Goal: Task Accomplishment & Management: Complete application form

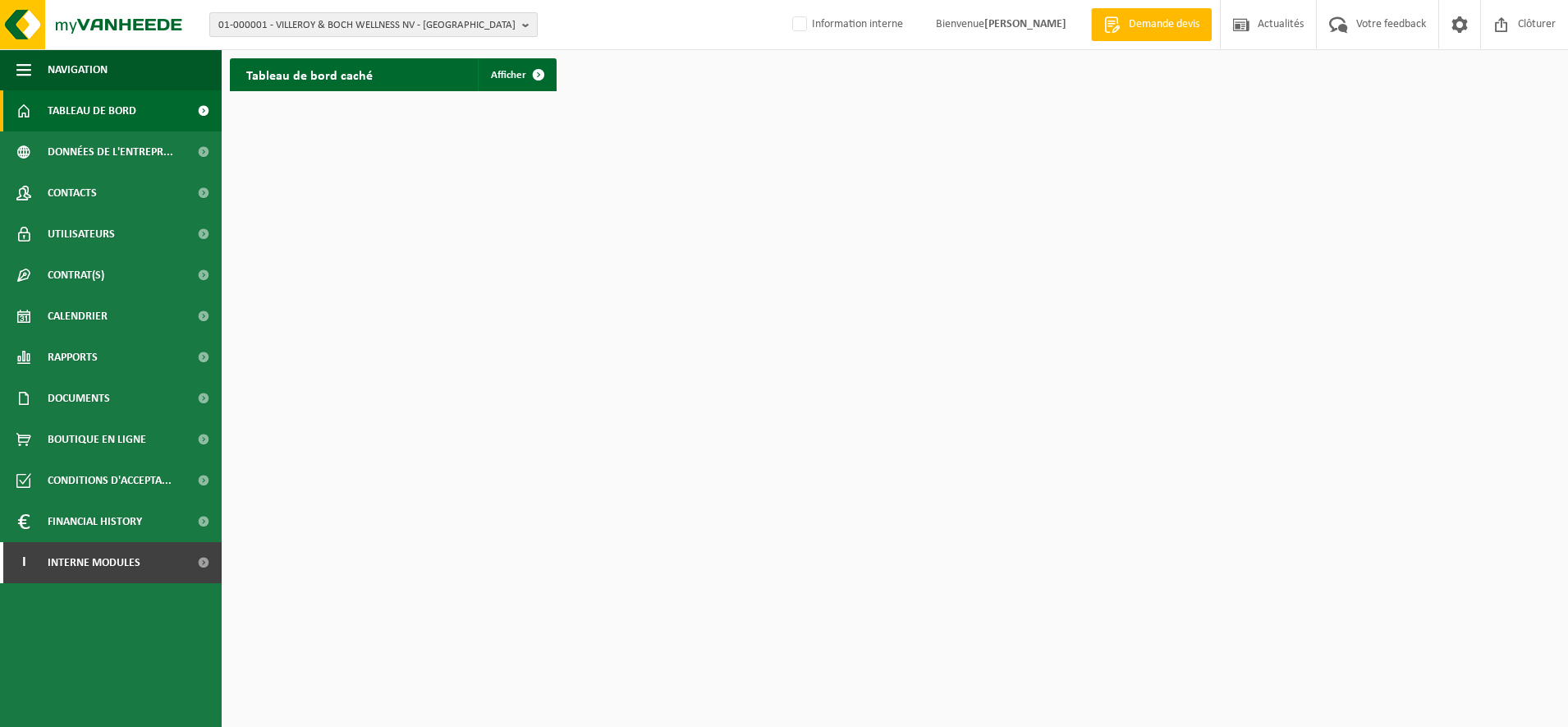
click at [242, 13] on span "01-000001 - VILLEROY & BOCH WELLNESS NV - [GEOGRAPHIC_DATA]" at bounding box center [366, 26] width 298 height 25
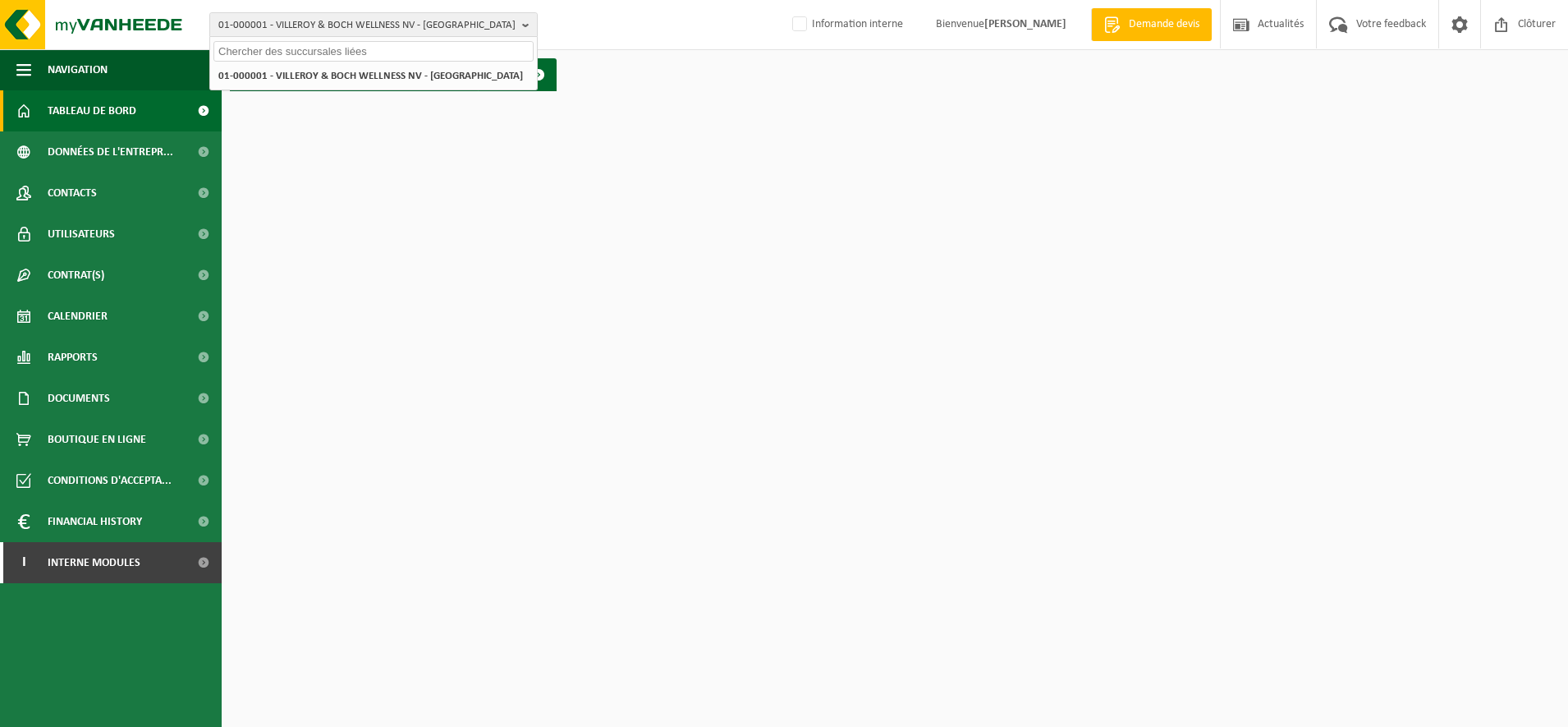
click at [248, 45] on input "text" at bounding box center [373, 51] width 320 height 20
click at [82, 434] on span "Boutique en ligne" at bounding box center [97, 439] width 99 height 41
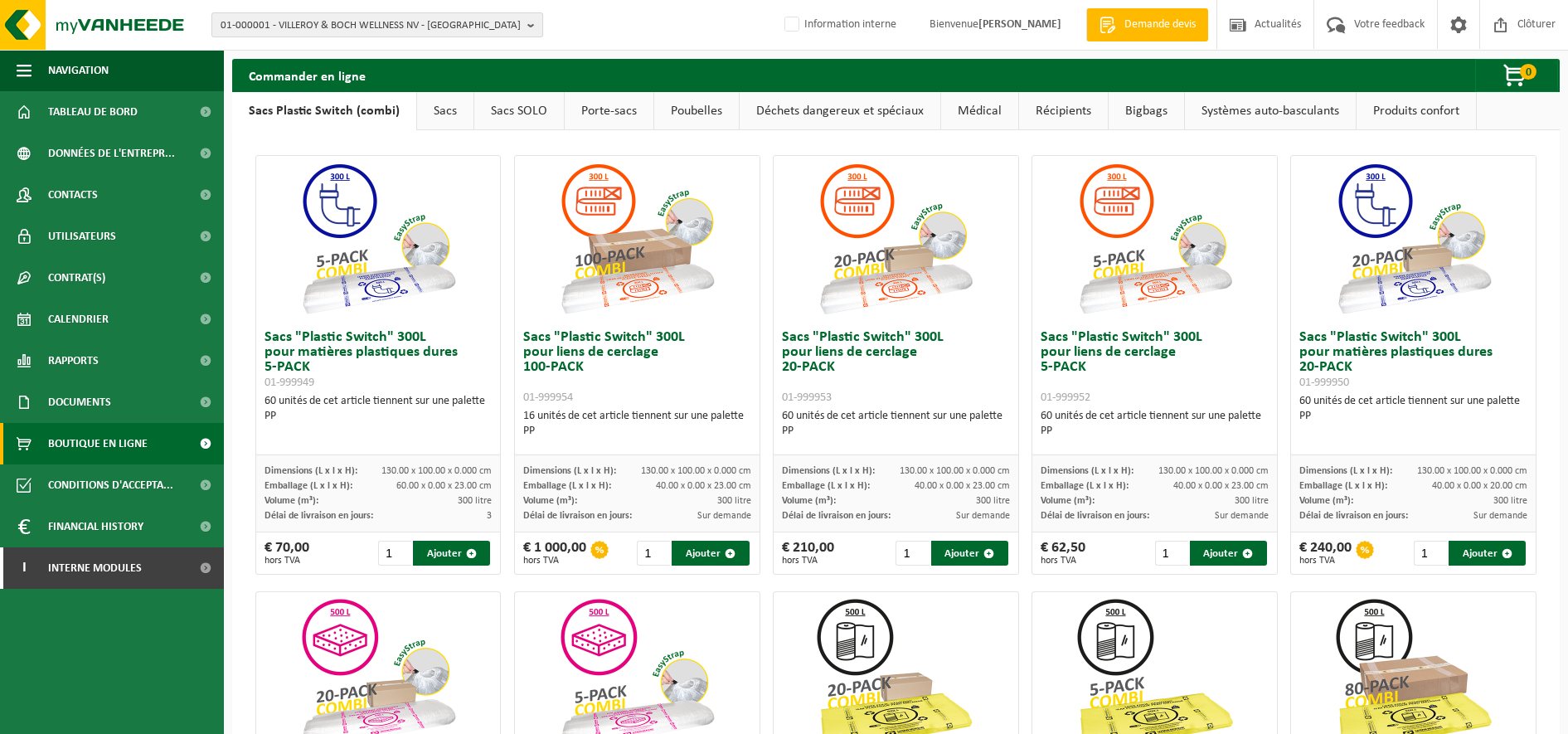
click at [289, 26] on span "01-000001 - VILLEROY & BOCH WELLNESS NV - ROESELARE" at bounding box center [370, 26] width 300 height 25
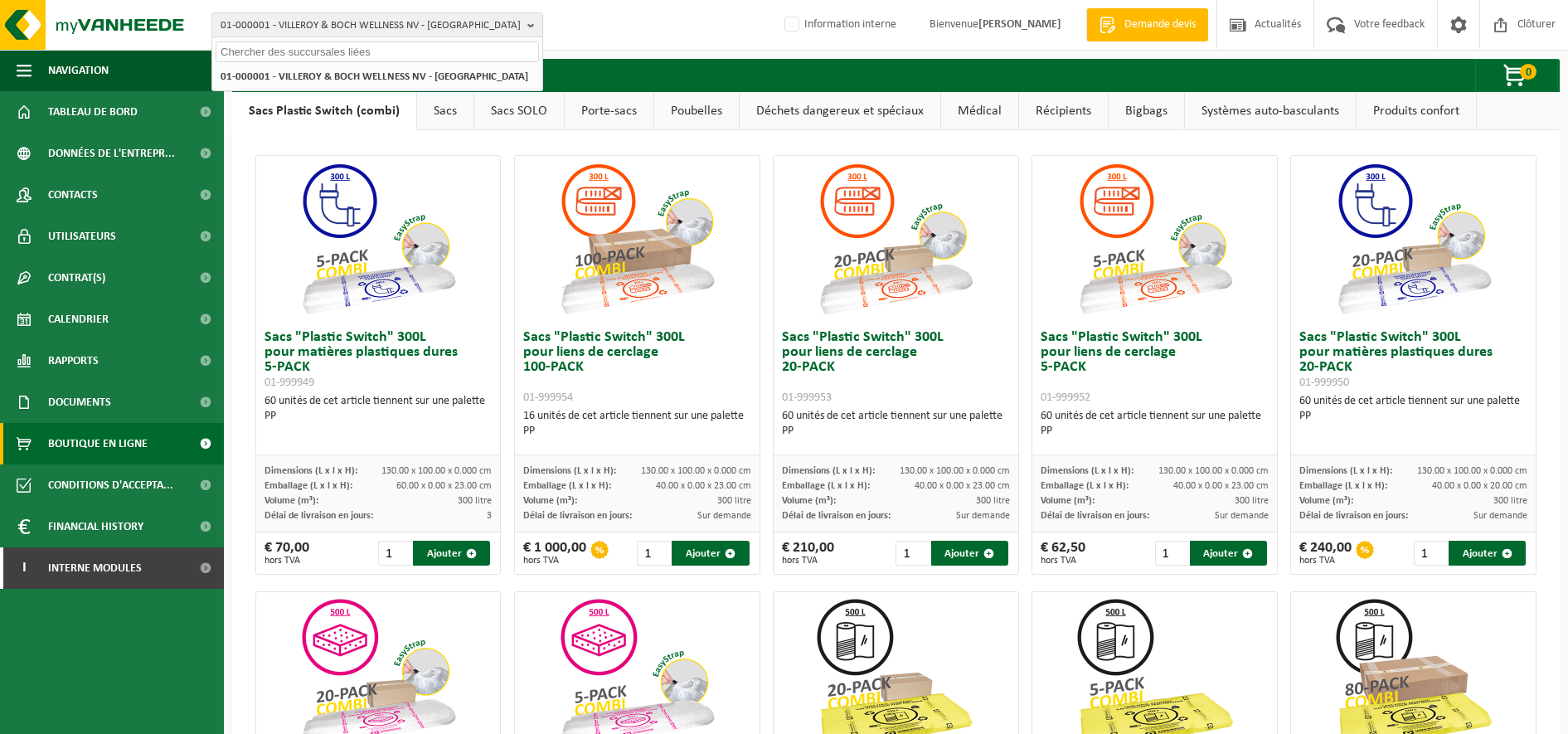
click at [268, 48] on input "text" at bounding box center [377, 51] width 324 height 20
type input "01-086778"
click at [279, 71] on strong "01-086778 - FRIEDLANDER - HAISNES CEDEX" at bounding box center [325, 75] width 209 height 13
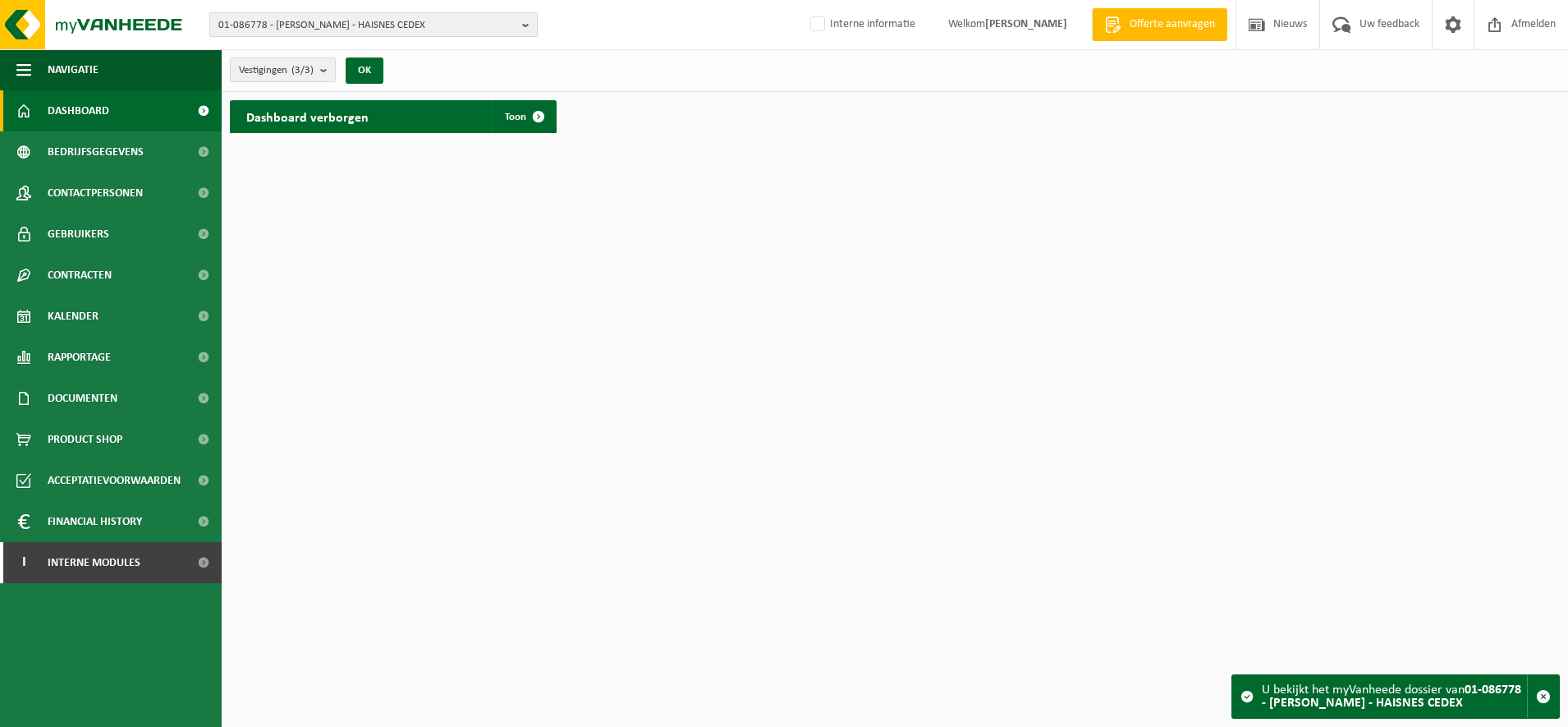
click at [360, 26] on span "01-086778 - FRIEDLANDER - HAISNES CEDEX" at bounding box center [366, 26] width 298 height 25
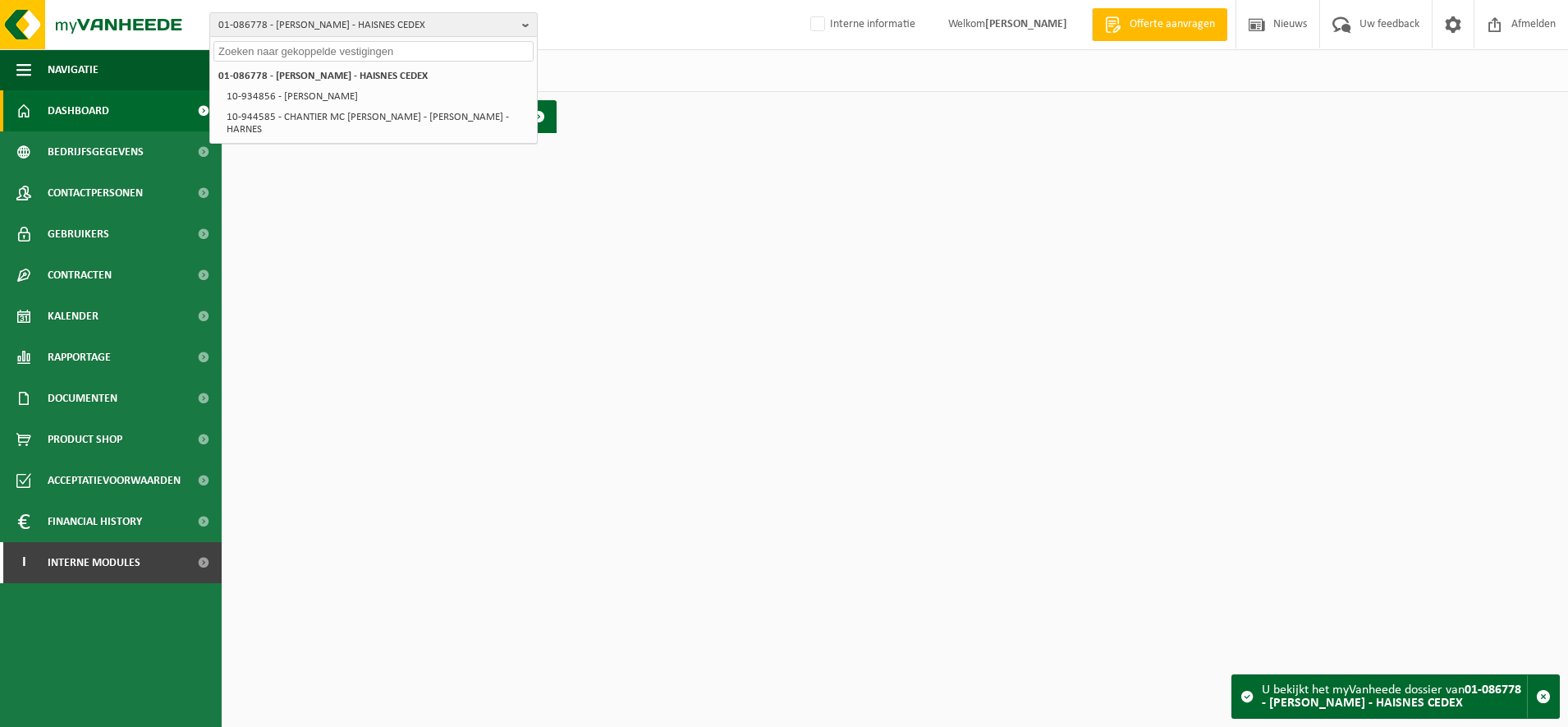
click at [326, 56] on input "text" at bounding box center [373, 51] width 320 height 20
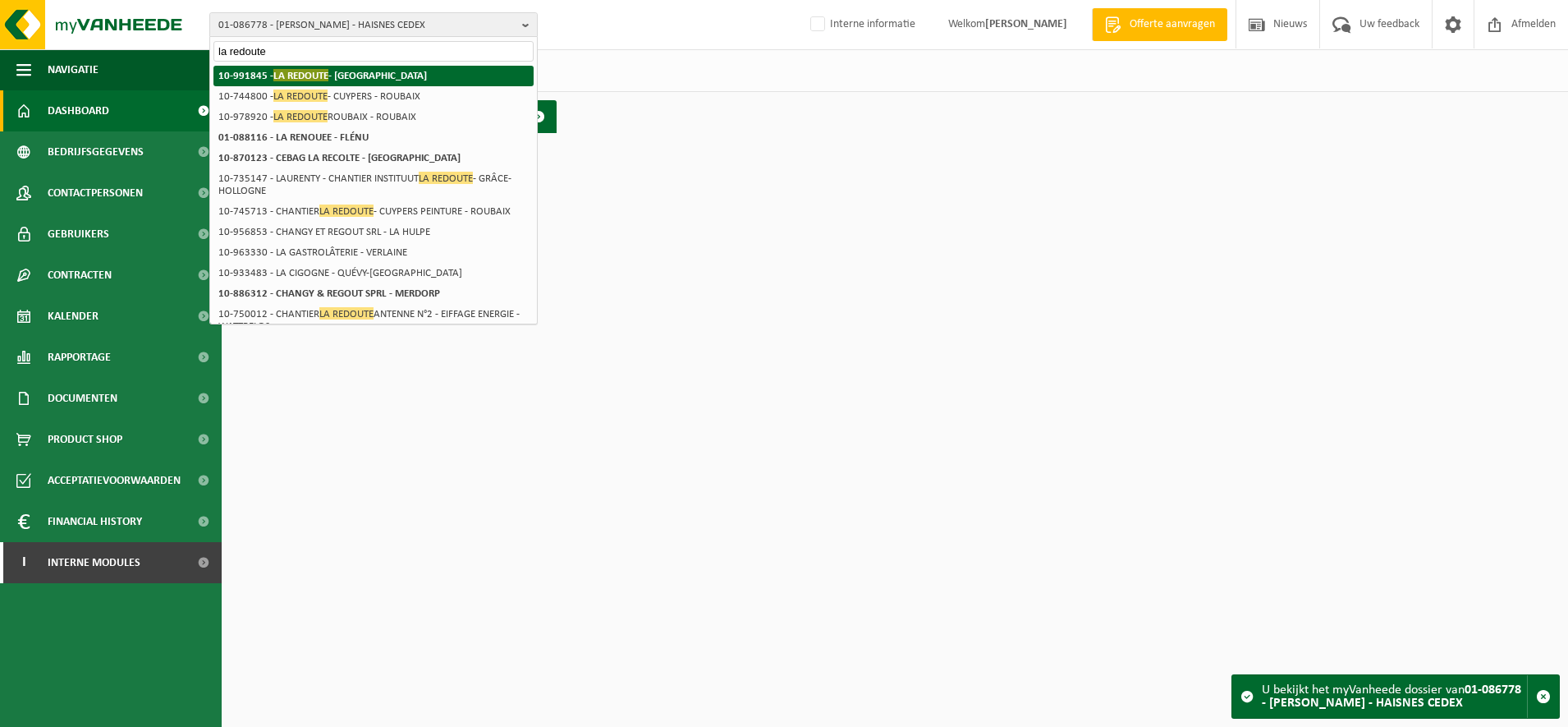
type input "la redoute"
click at [321, 74] on span "LA REDOUTE" at bounding box center [301, 75] width 55 height 12
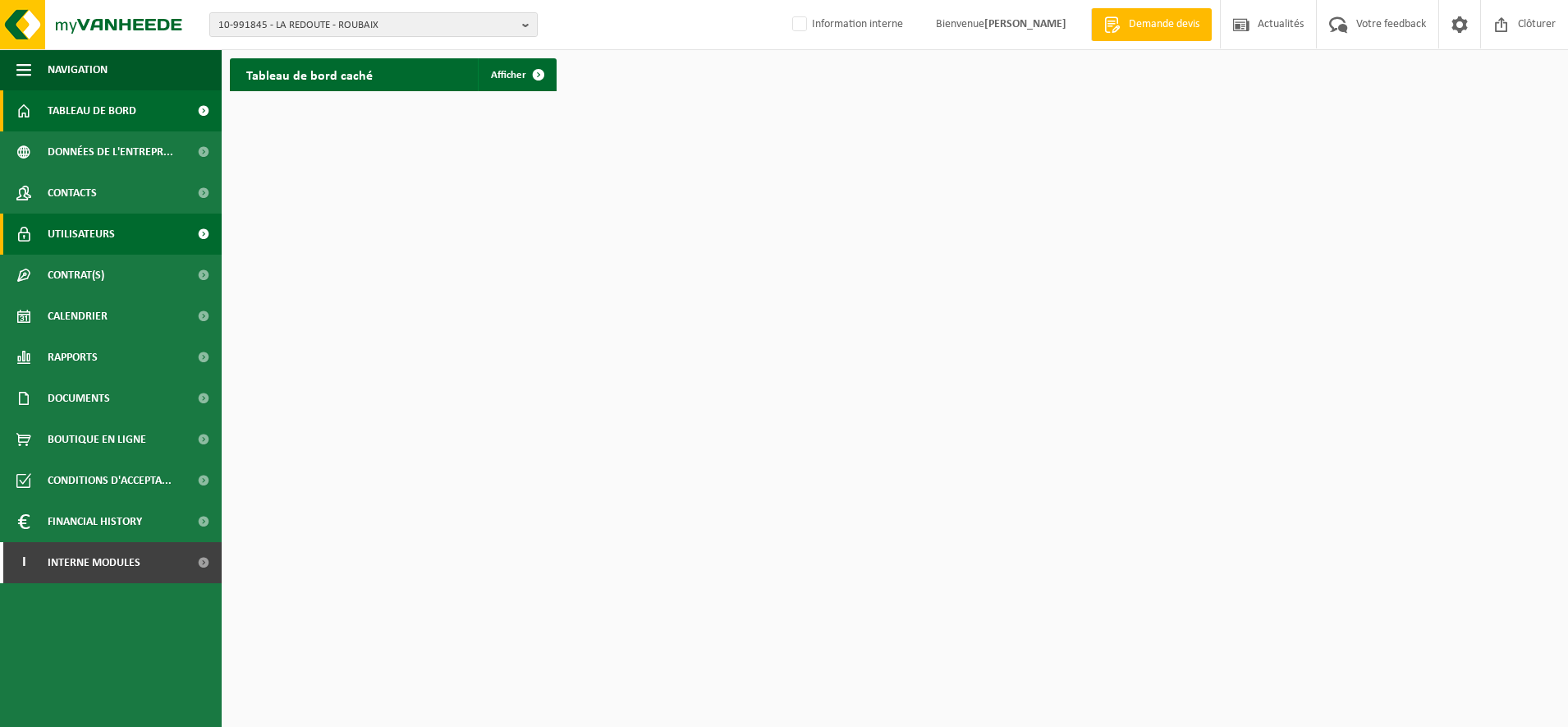
click at [84, 229] on span "Utilisateurs" at bounding box center [81, 233] width 67 height 41
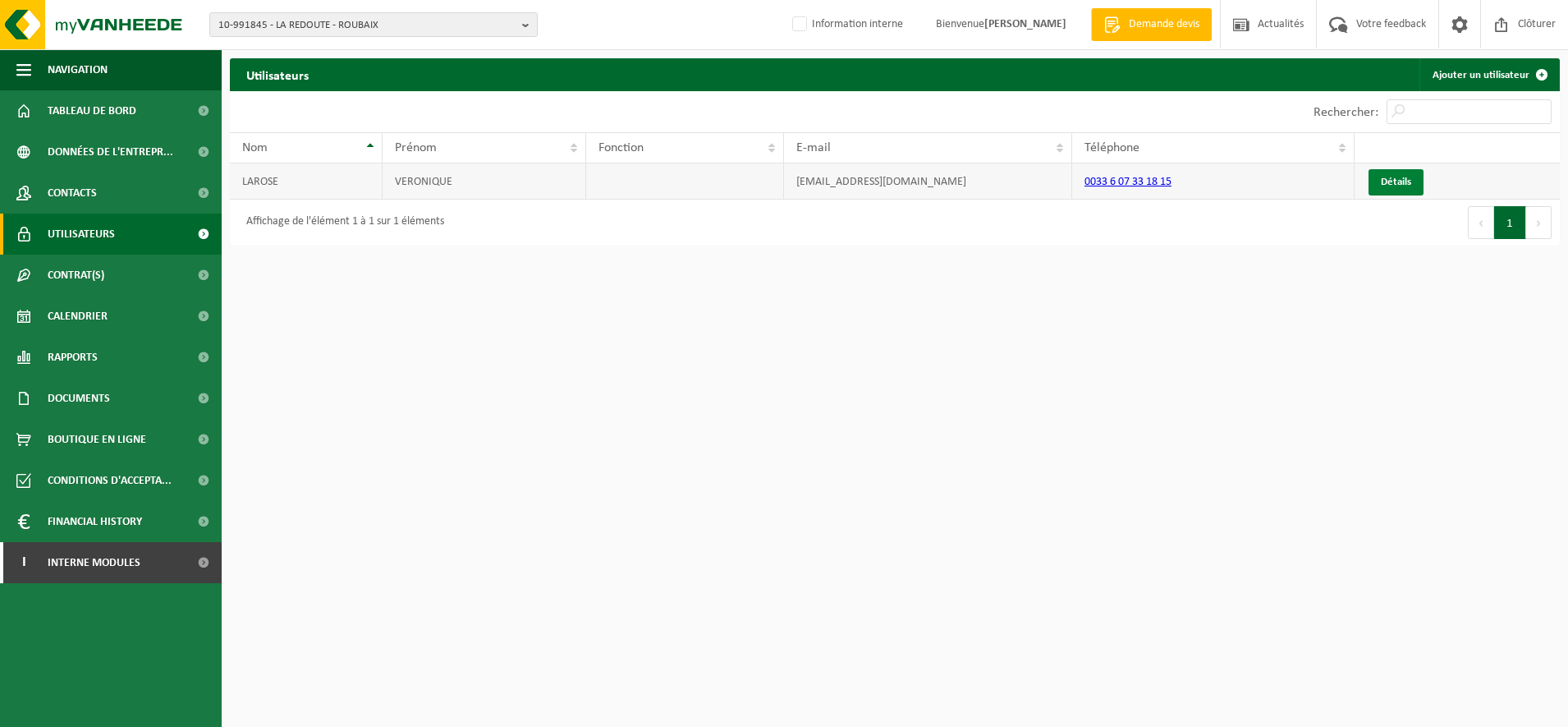
click at [1406, 185] on link "Détails" at bounding box center [1397, 182] width 55 height 26
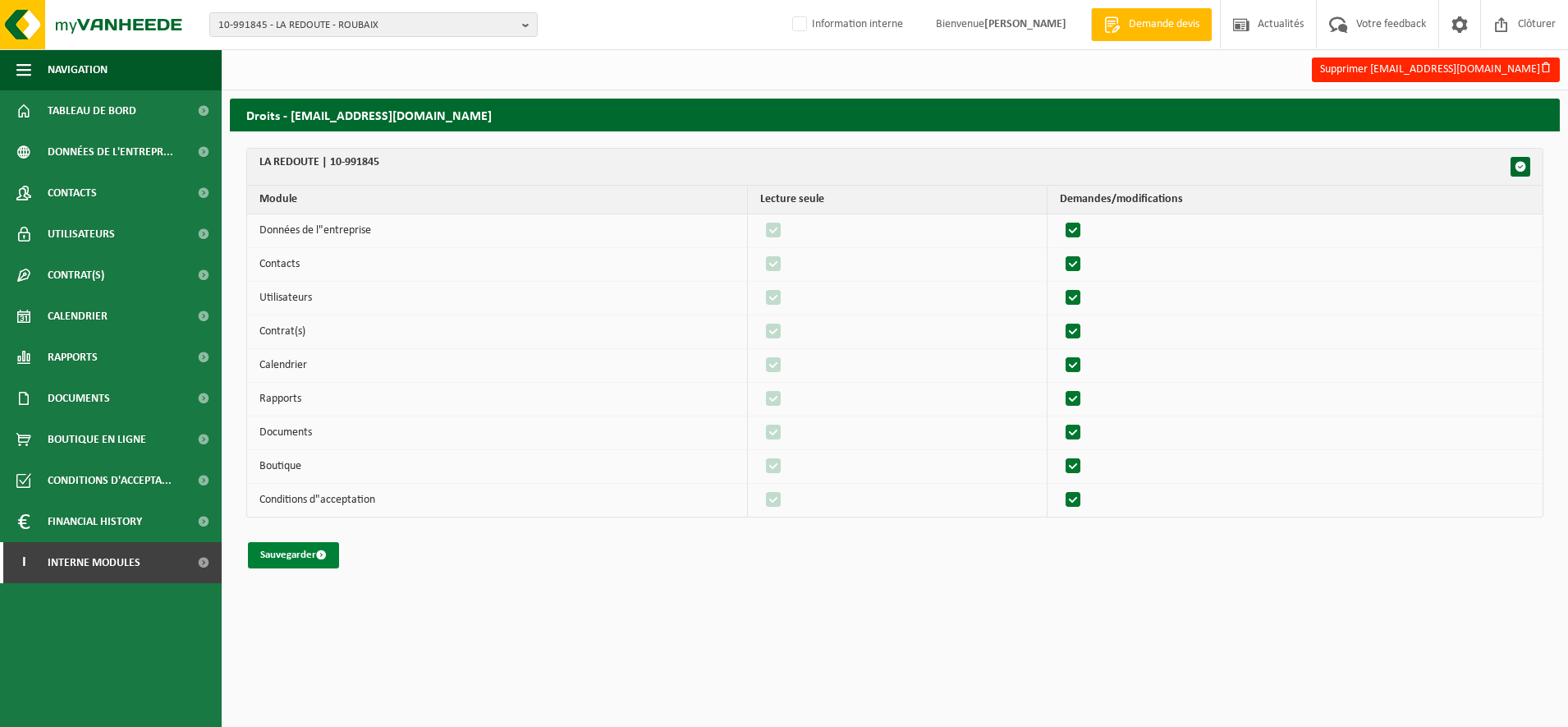
click at [282, 558] on button "Sauvegarder" at bounding box center [293, 554] width 91 height 26
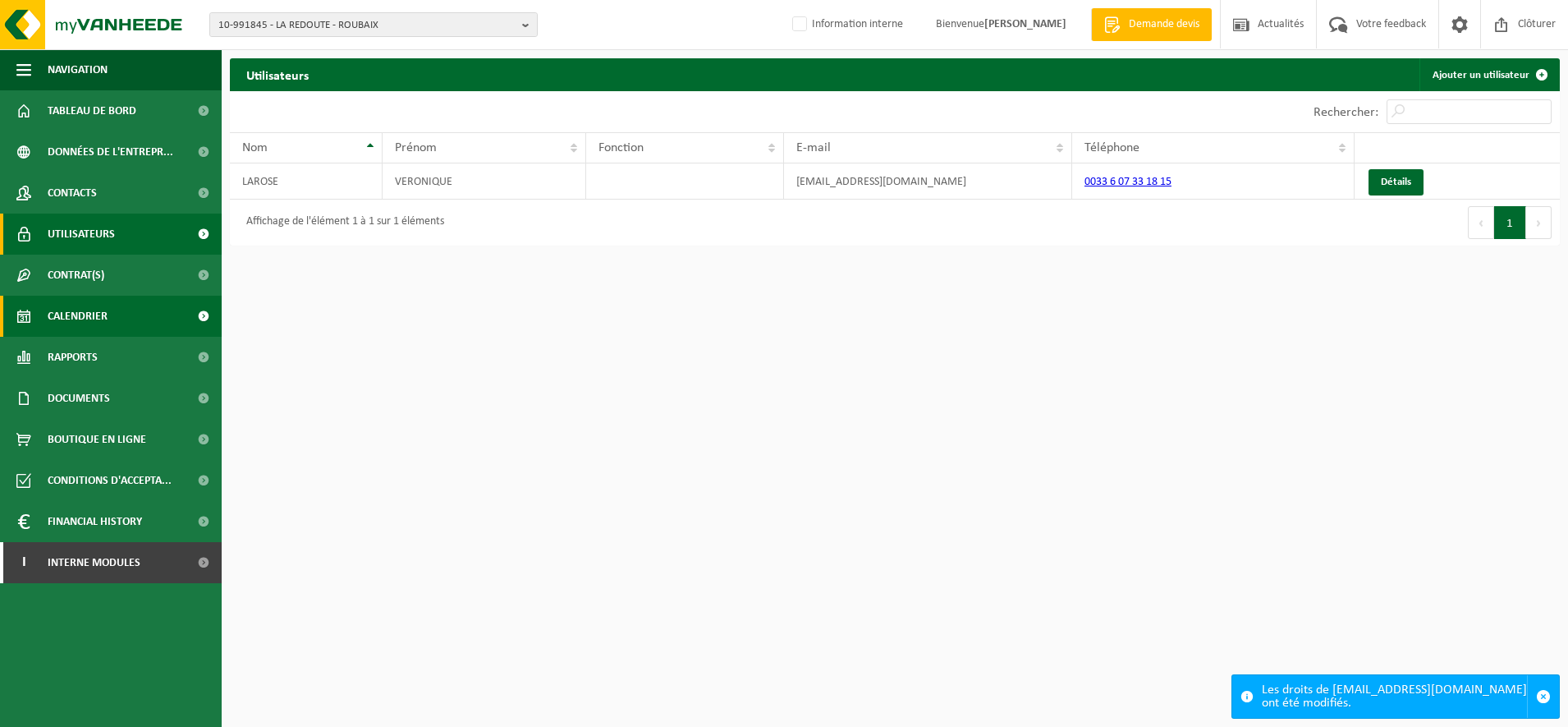
click at [88, 319] on span "Calendrier" at bounding box center [77, 316] width 60 height 41
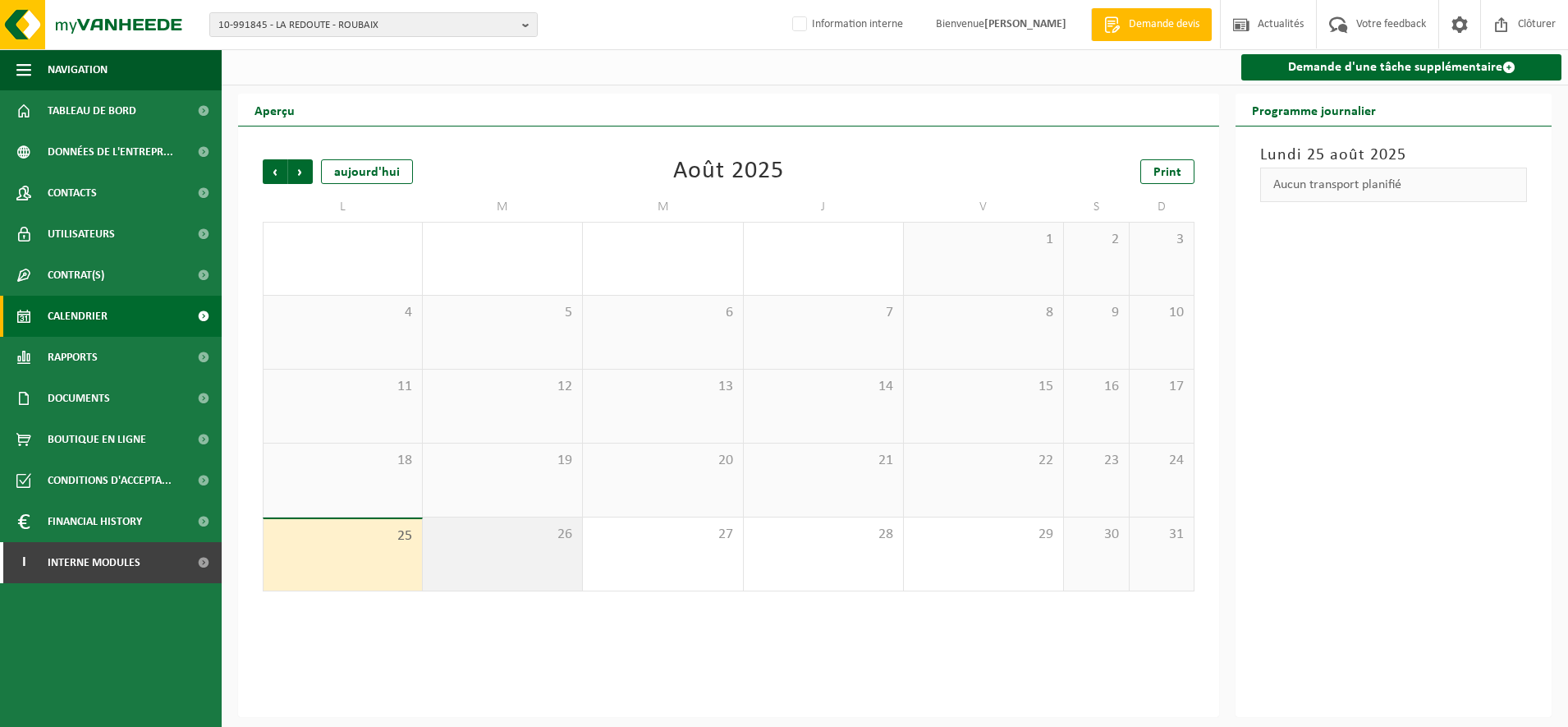
click at [476, 559] on div "26" at bounding box center [502, 554] width 160 height 73
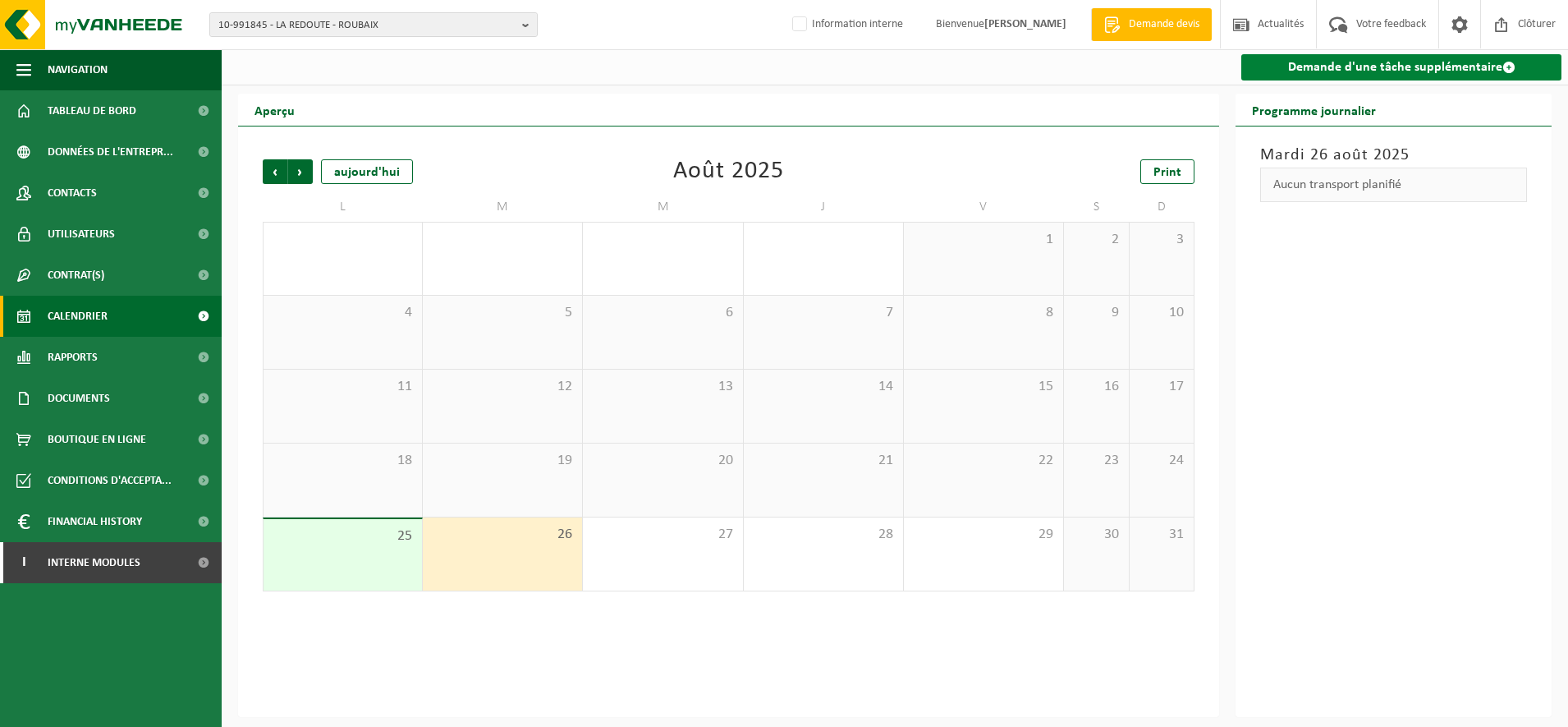
click at [1358, 67] on link "Demande d'une tâche supplémentaire" at bounding box center [1402, 67] width 320 height 26
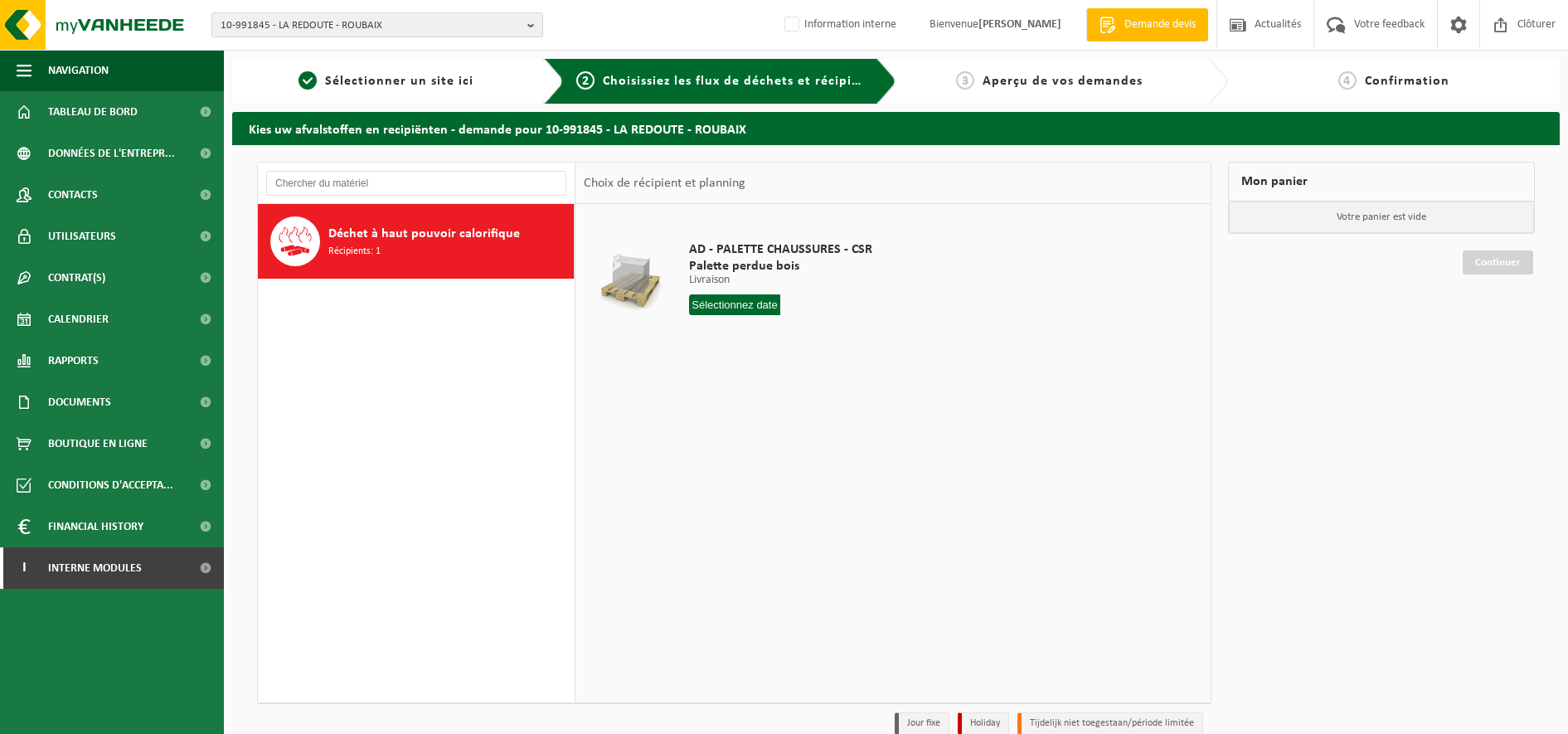
click at [359, 21] on span "10-991845 - LA REDOUTE - ROUBAIX" at bounding box center [370, 26] width 300 height 25
type input "01-086778"
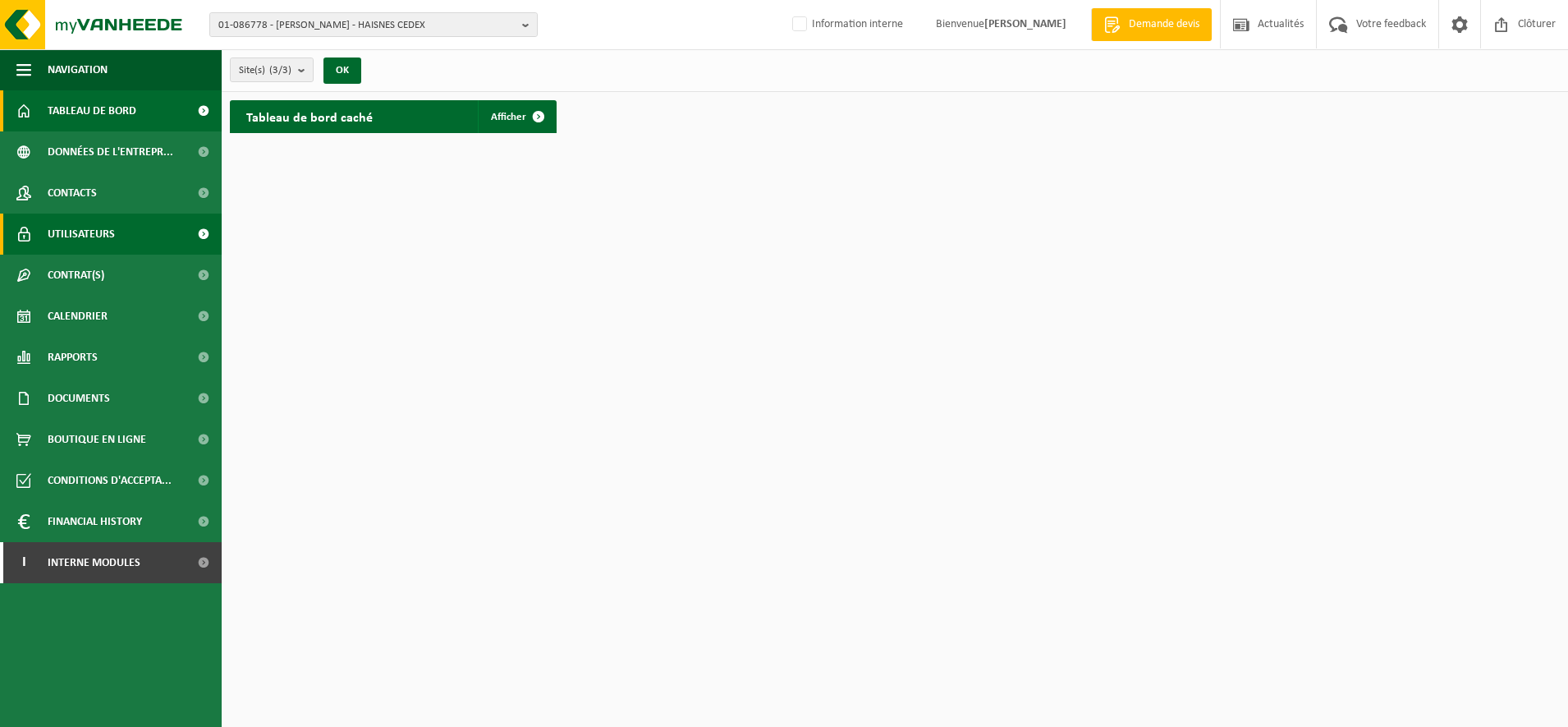
click at [66, 238] on span "Utilisateurs" at bounding box center [81, 233] width 67 height 41
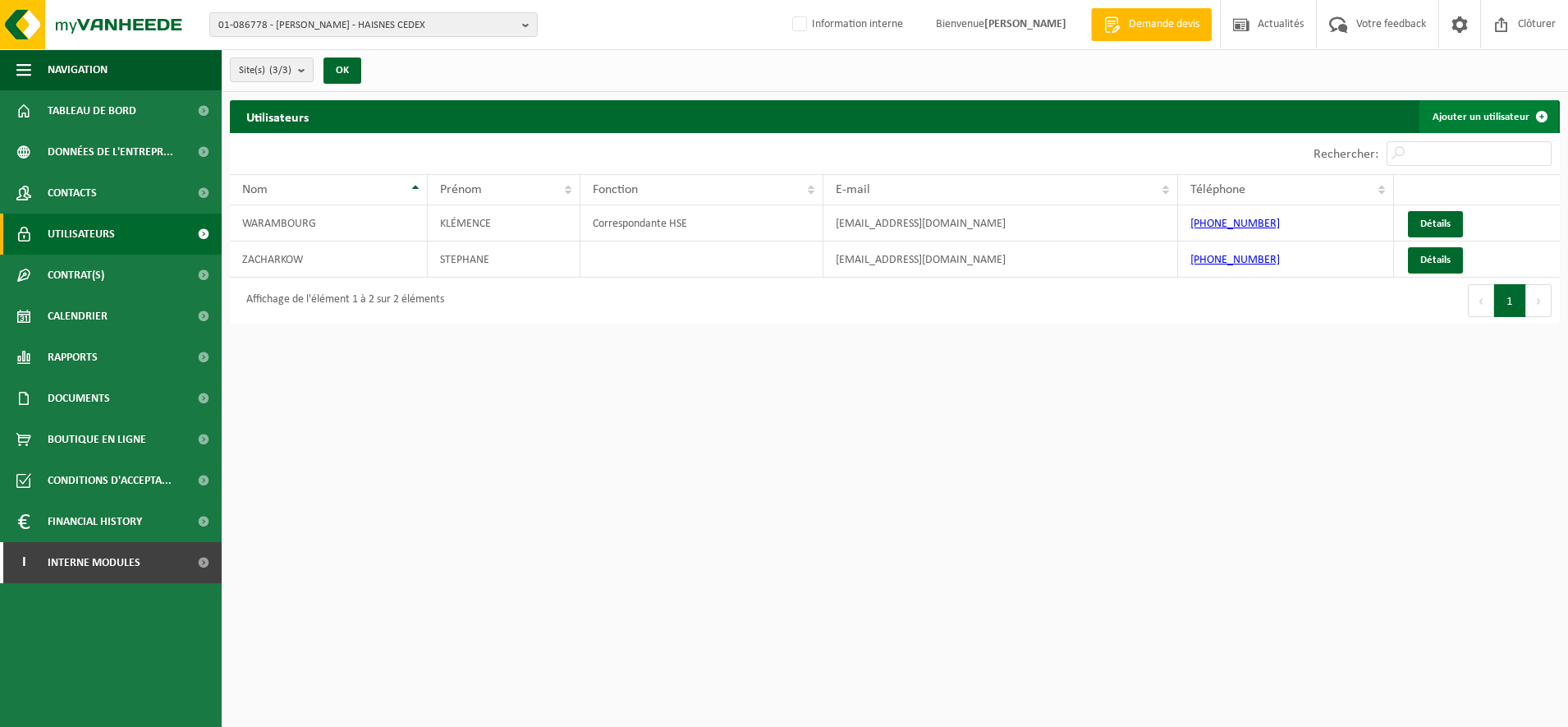
click at [1511, 115] on link "Ajouter un utilisateur" at bounding box center [1489, 117] width 139 height 33
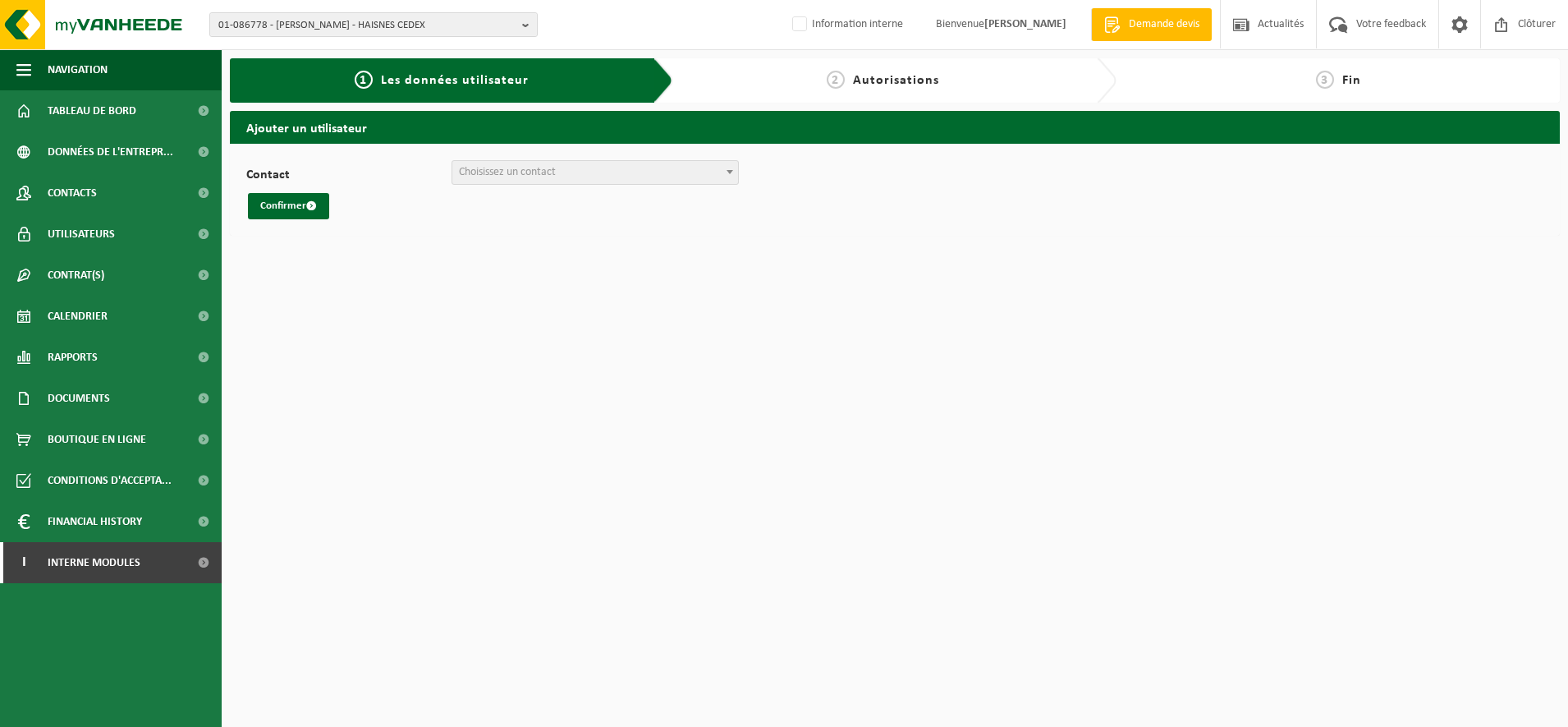
click at [633, 173] on span "Choisissez un contact" at bounding box center [595, 172] width 286 height 23
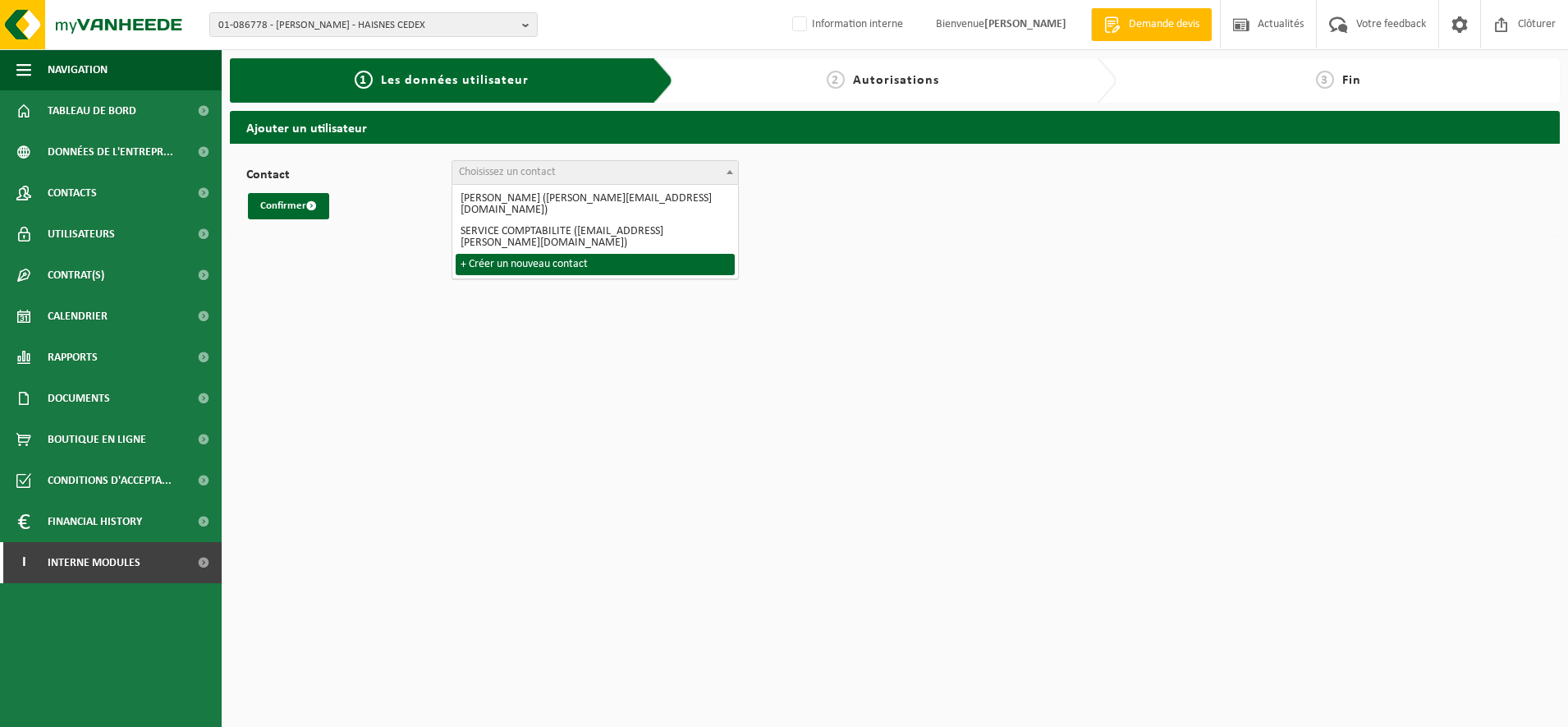
select select "0"
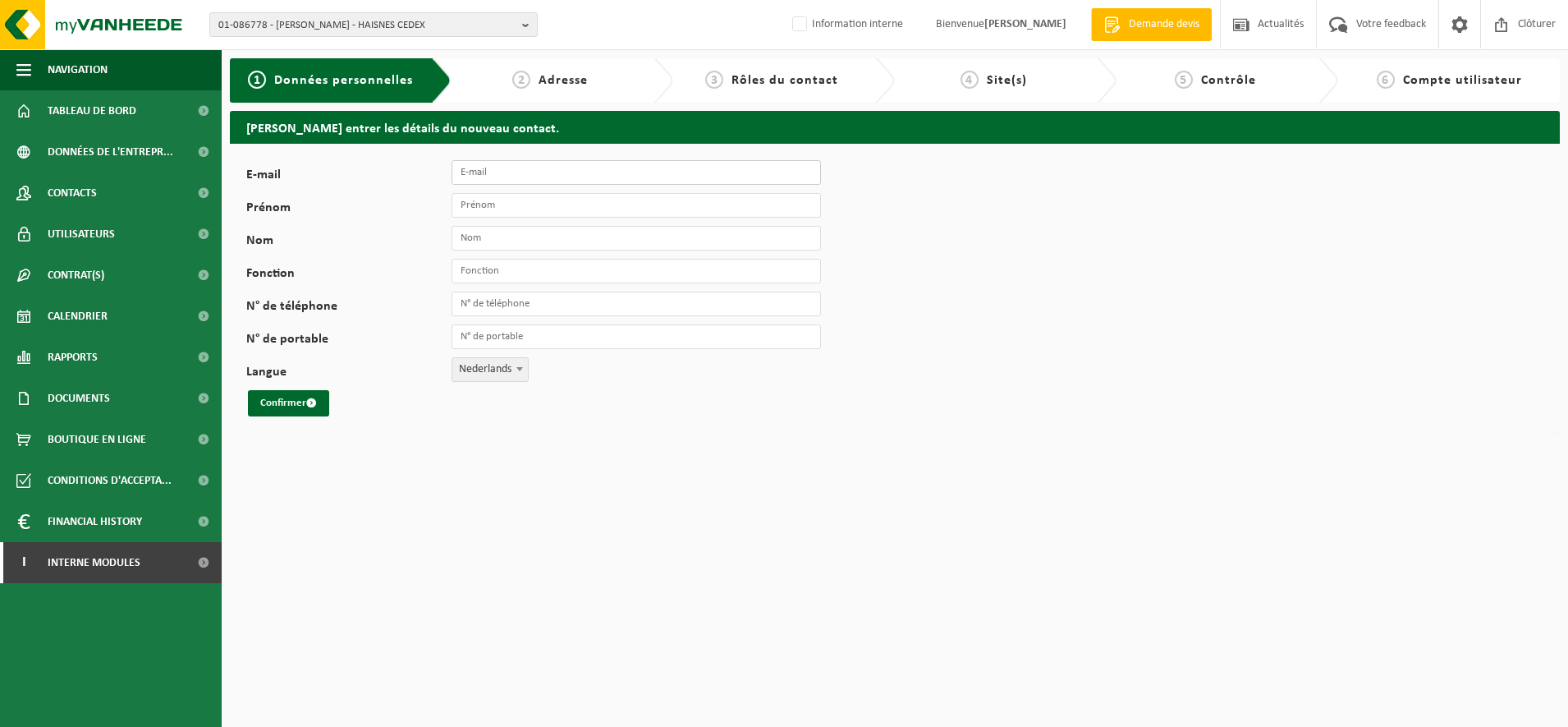
click at [525, 165] on input "E-mail" at bounding box center [636, 172] width 369 height 25
click at [598, 177] on input "THEO;[PERSON_NAME]@ORTEC;FR" at bounding box center [636, 172] width 369 height 25
drag, startPoint x: 588, startPoint y: 177, endPoint x: 410, endPoint y: 169, distance: 178.2
click at [410, 169] on div "E-mail THEO;[PERSON_NAME];FR Veuillez fournir une adresse électronique valide." at bounding box center [541, 172] width 591 height 25
type input "[EMAIL_ADDRESS][PERSON_NAME][DOMAIN_NAME]"
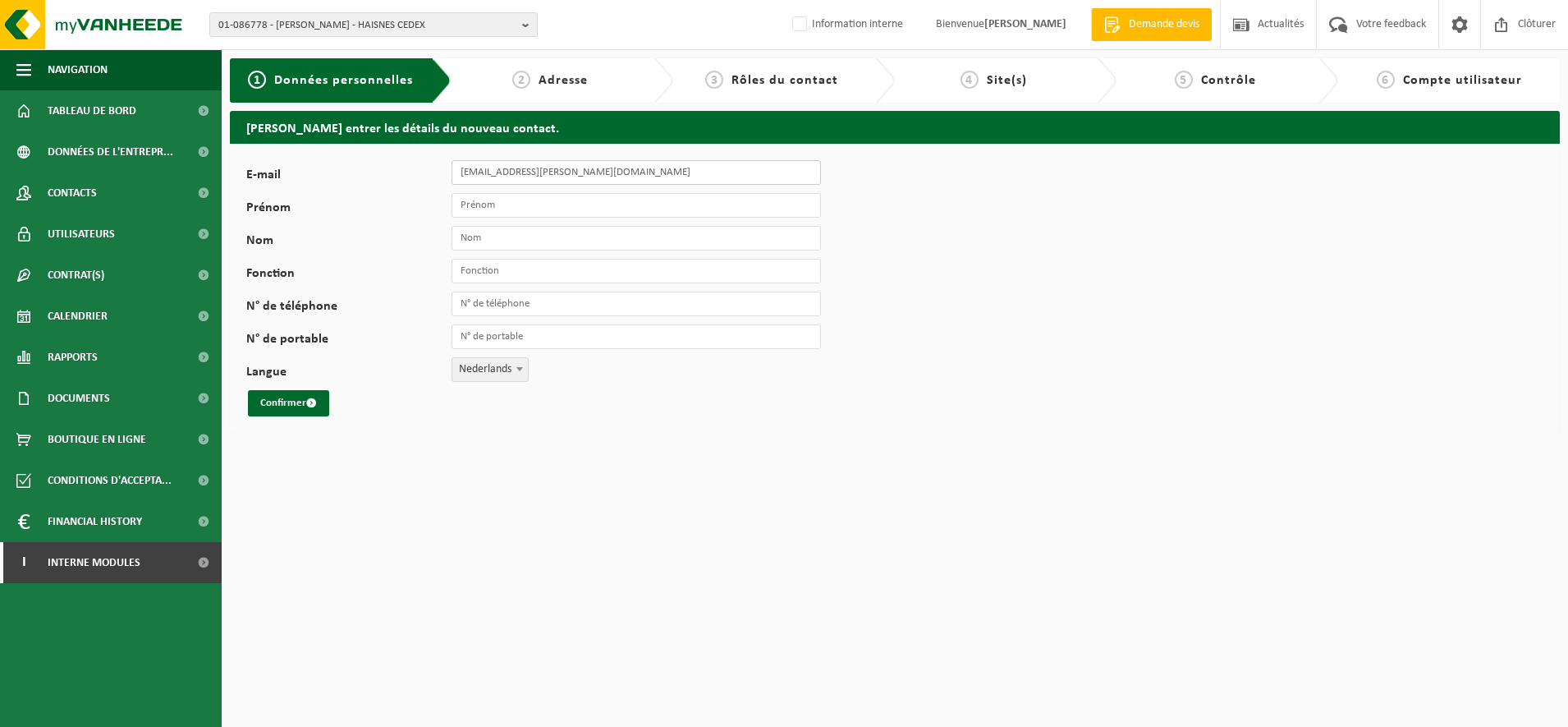
click at [248, 390] on button "Confirmer" at bounding box center [288, 403] width 81 height 26
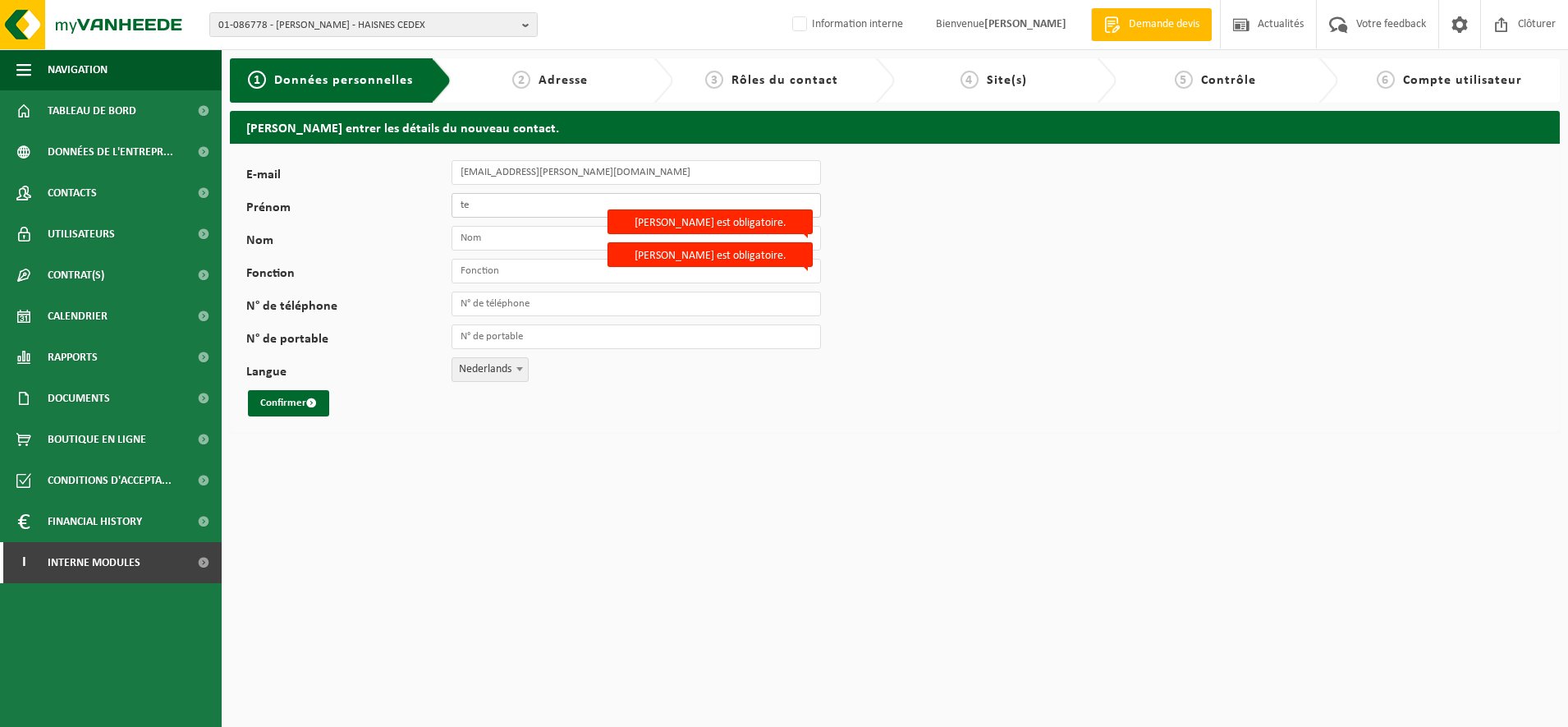
type input "t"
type input "THEO"
type input "[PERSON_NAME]"
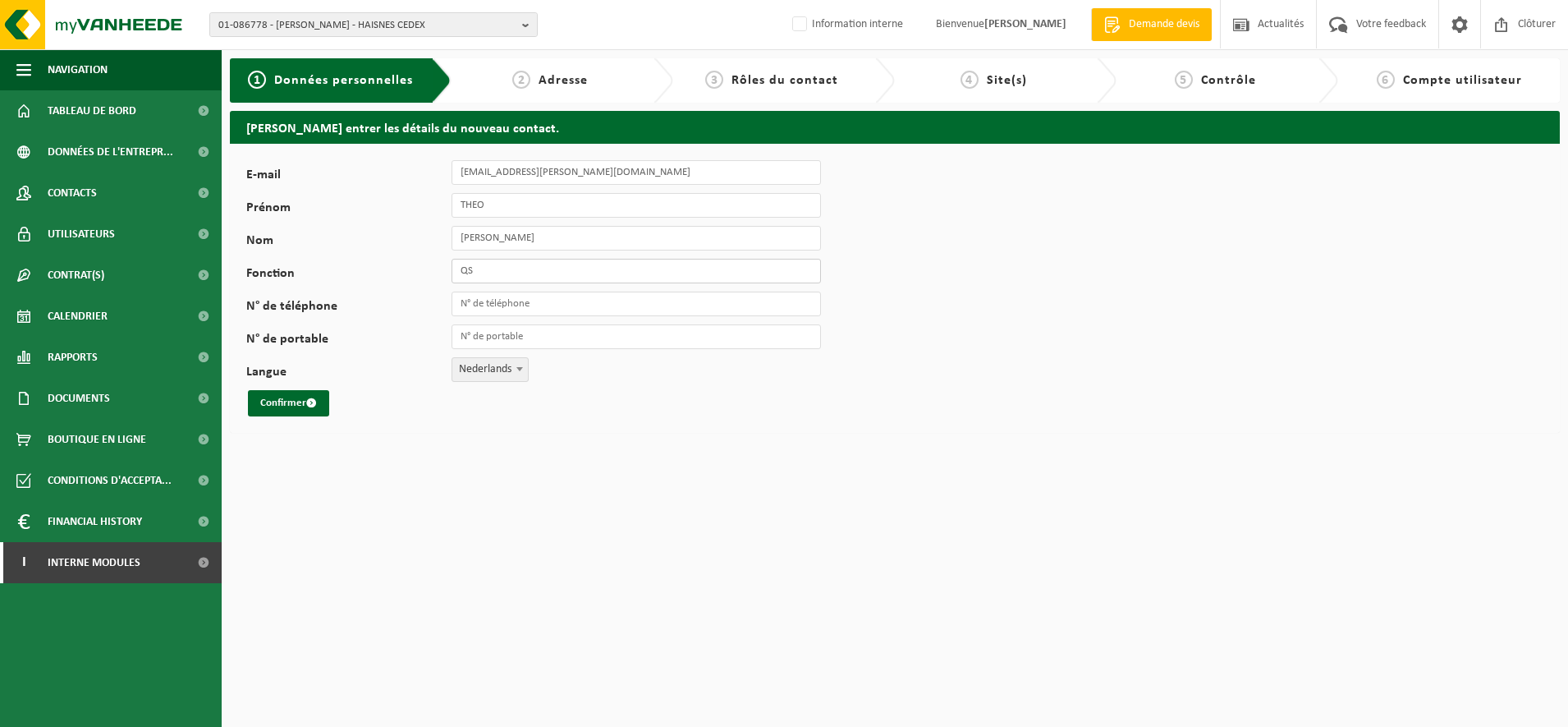
type input "Q"
type input "ANIMATEUR QSE"
type input "[PHONE_NUMBER]"
click at [477, 368] on span "Nederlands" at bounding box center [490, 369] width 76 height 23
select select "1"
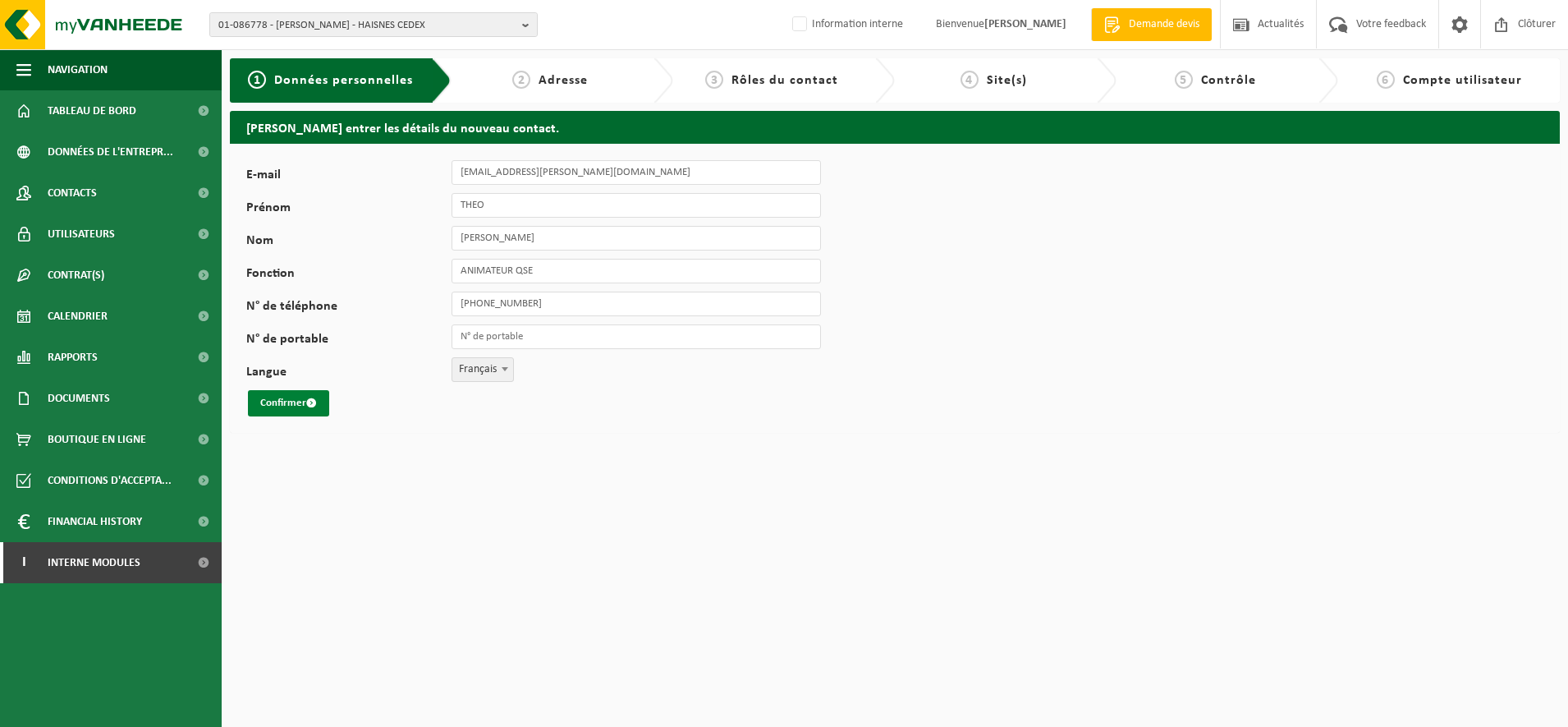
click at [287, 395] on button "Confirmer" at bounding box center [288, 403] width 81 height 26
